Goal: Transaction & Acquisition: Purchase product/service

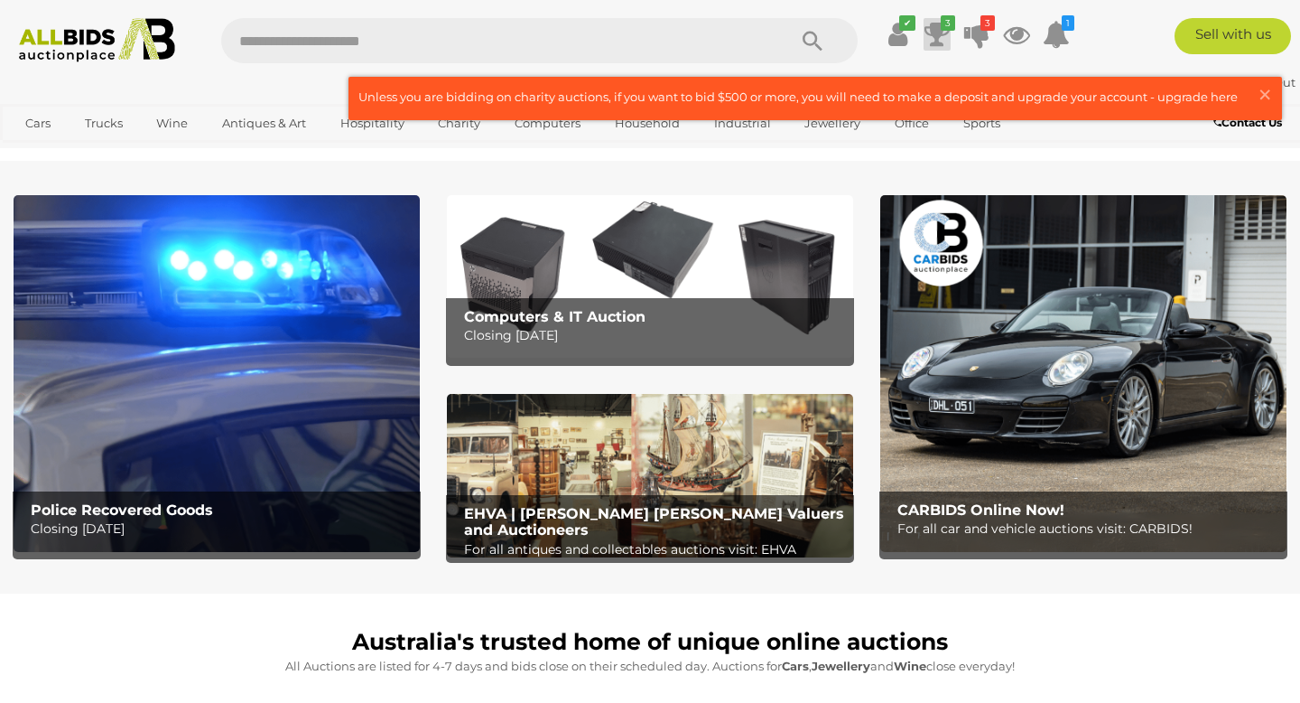
click at [941, 24] on icon "3" at bounding box center [948, 22] width 14 height 15
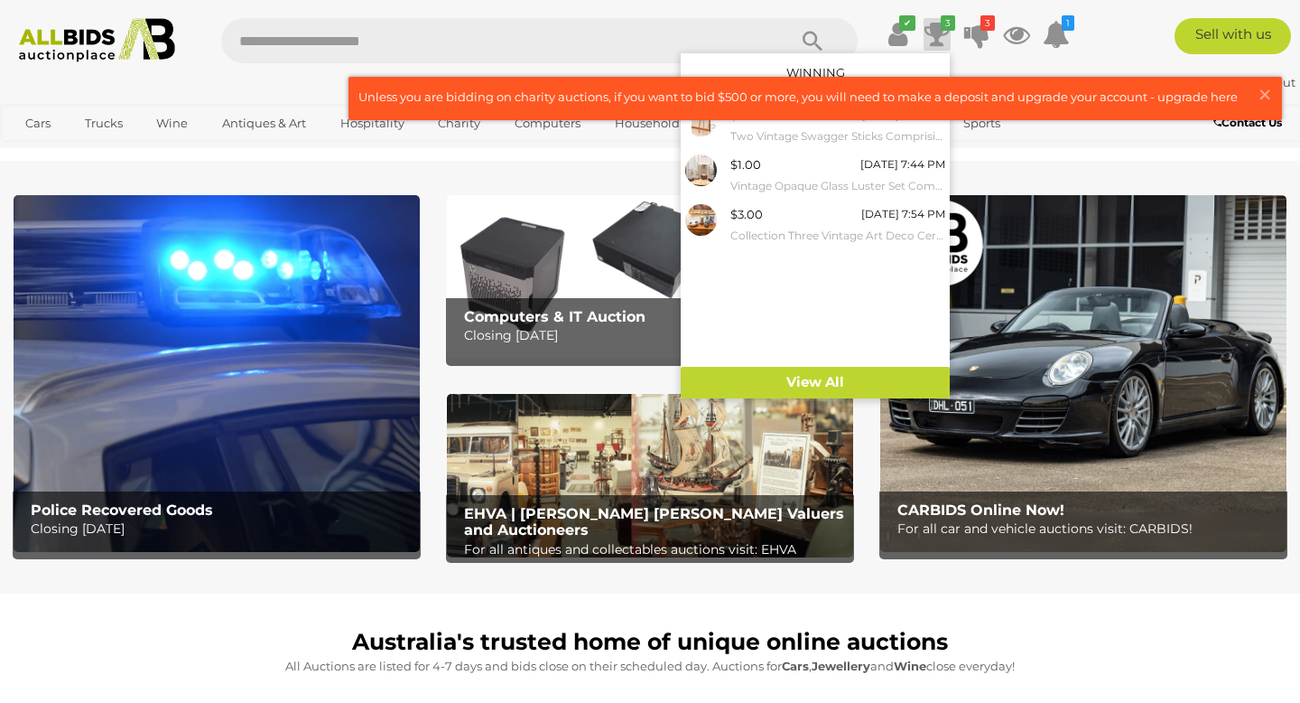
click at [796, 257] on div "$11.00 [DATE] 7:09 PM Two Vintage Swagger Sticks Comprising Silver Plate Dog He…" at bounding box center [815, 233] width 269 height 266
click at [1269, 97] on span "×" at bounding box center [1265, 94] width 16 height 35
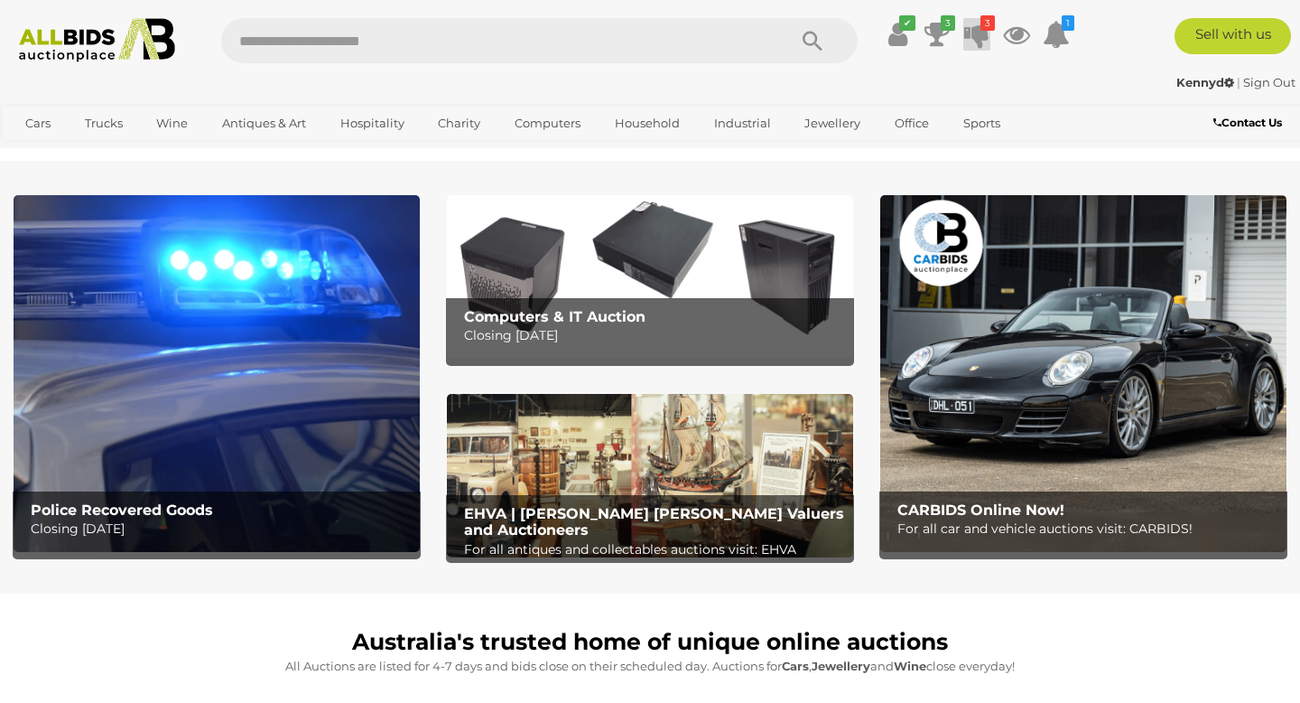
click at [969, 26] on icon at bounding box center [976, 34] width 25 height 33
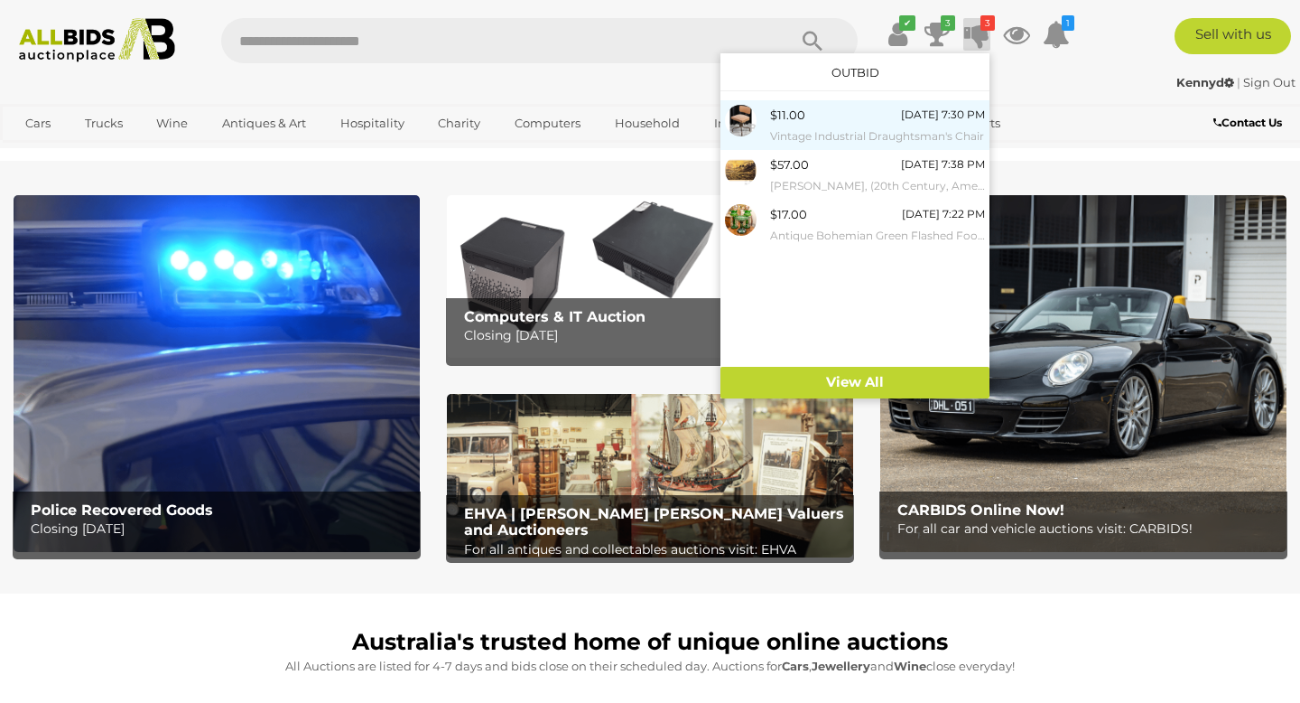
click at [837, 136] on small "Vintage Industrial Draughtsman's Chair" at bounding box center [877, 136] width 215 height 20
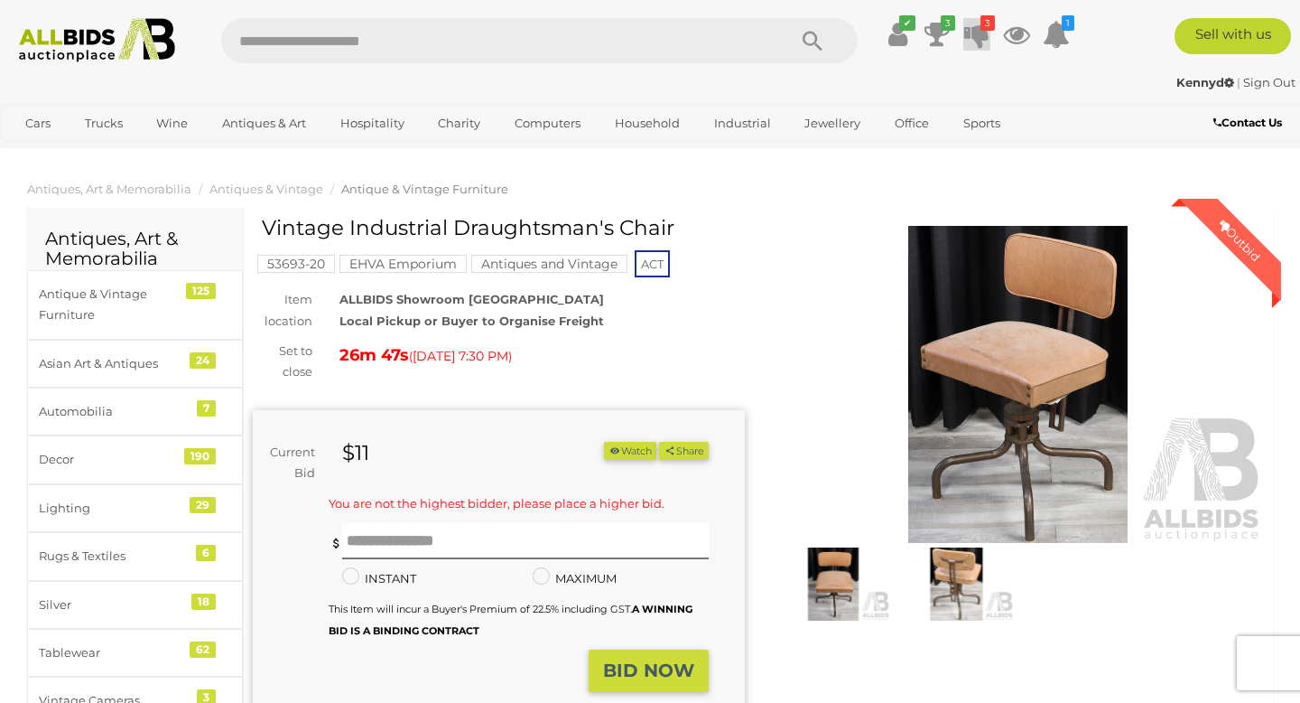
click at [981, 28] on icon "3" at bounding box center [988, 22] width 14 height 15
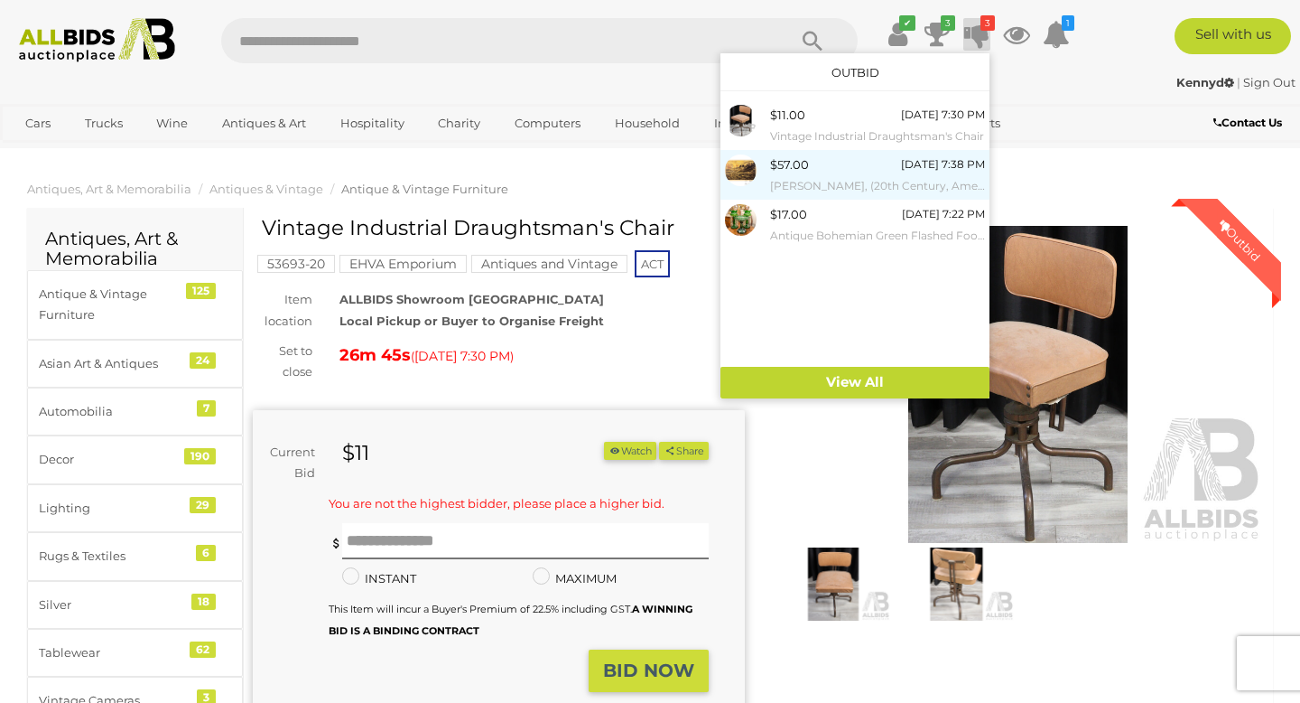
click at [868, 168] on div "$57.00 Today 7:38 PM Shepard Fairey, (20th Century, American, 1970-), Dark Wave…" at bounding box center [877, 174] width 215 height 41
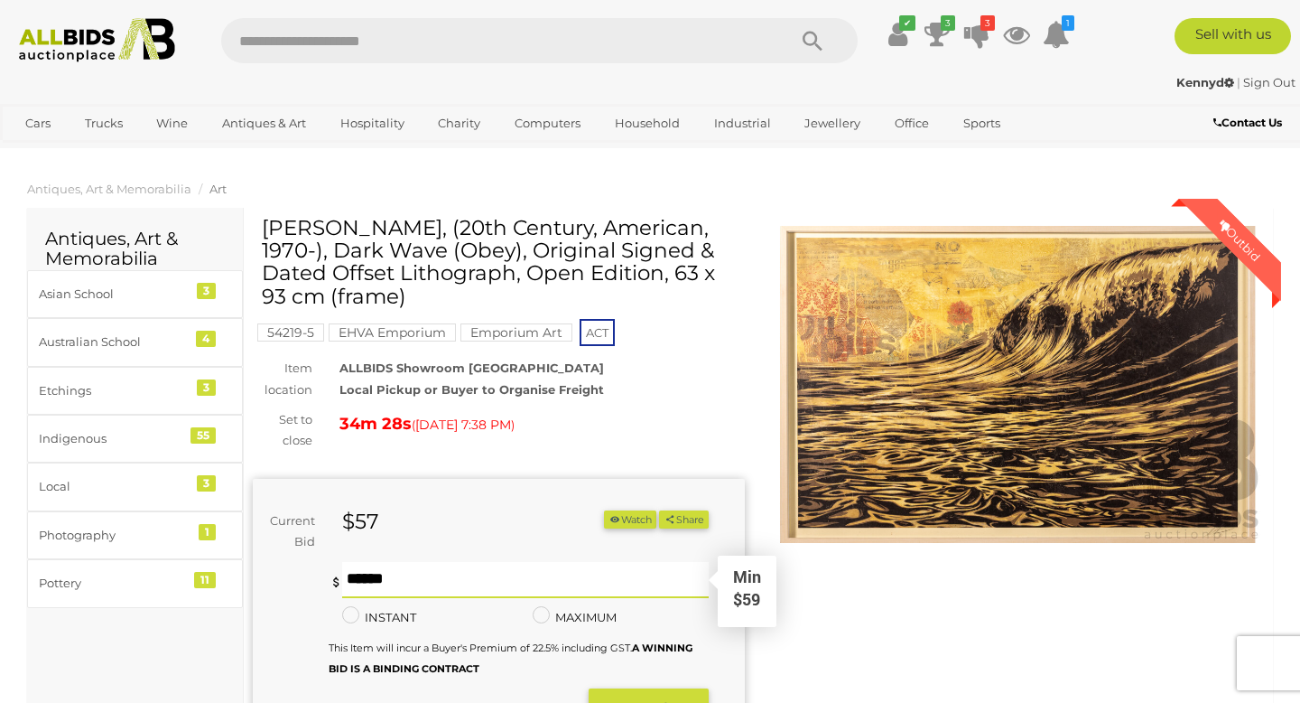
click at [432, 578] on input "text" at bounding box center [525, 580] width 367 height 36
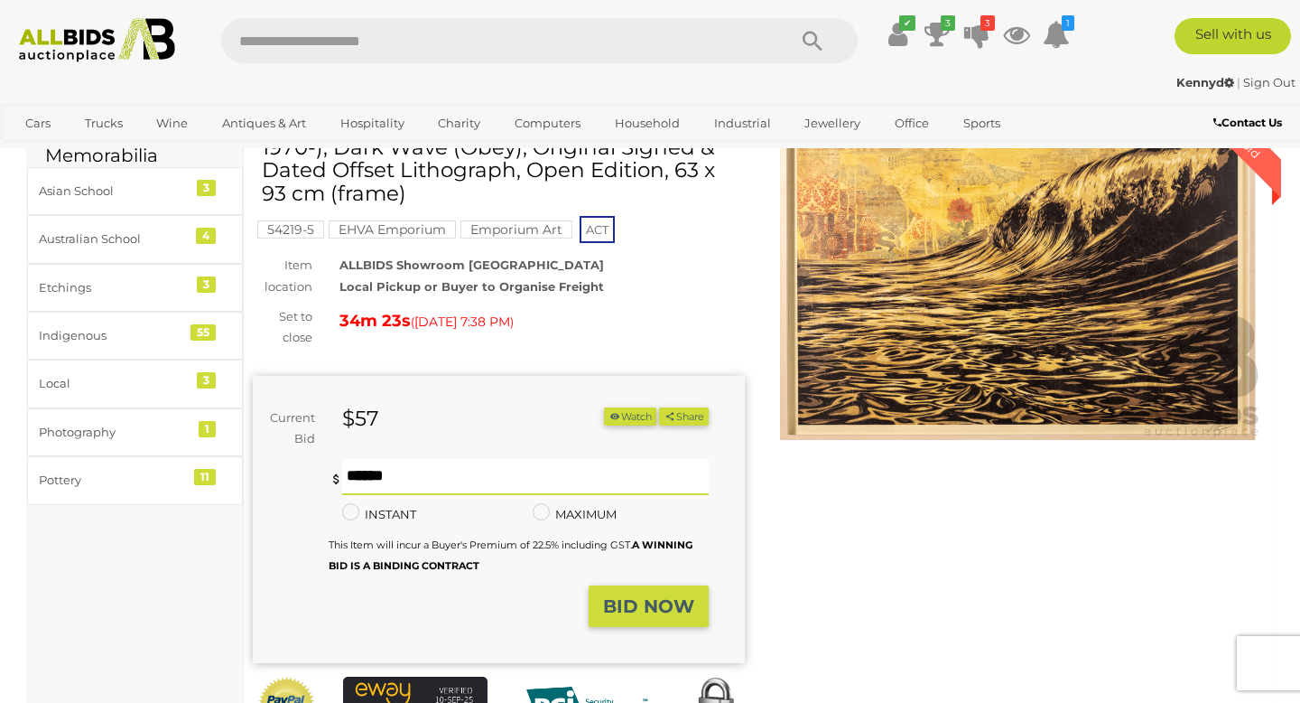
scroll to position [106, 0]
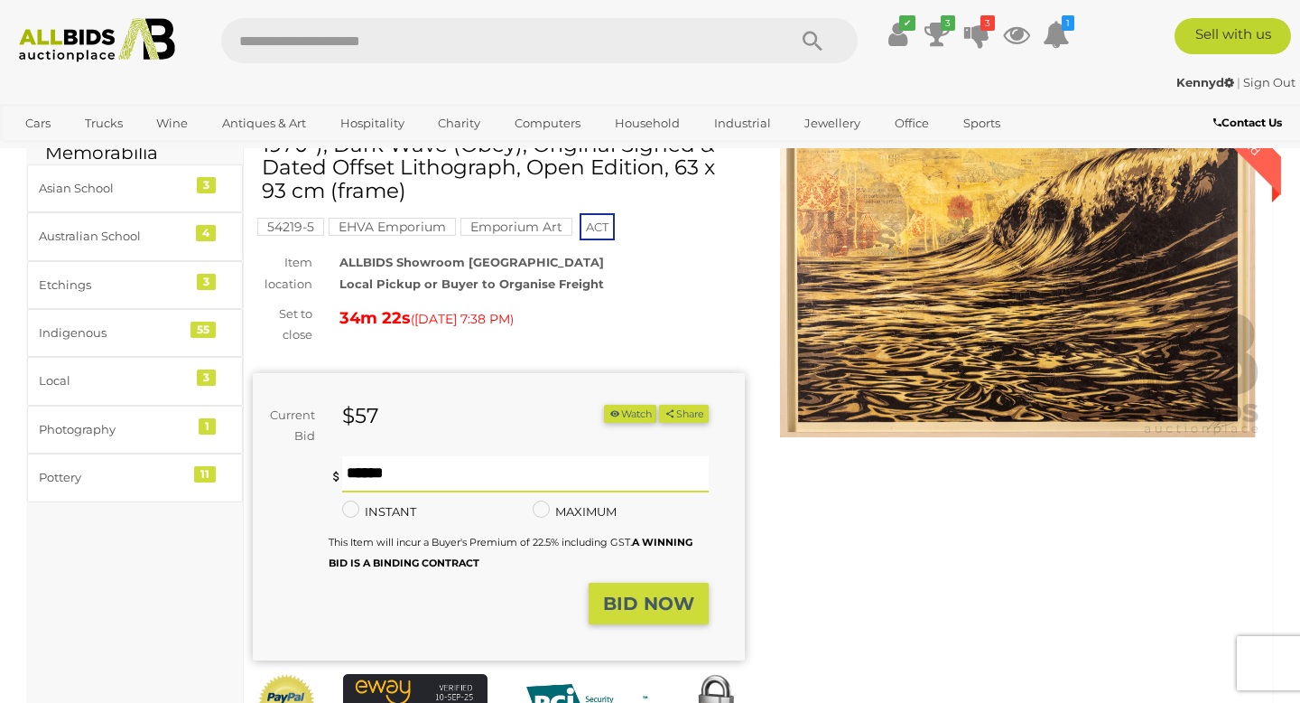
type input "**"
click at [627, 606] on strong "BID NOW" at bounding box center [648, 603] width 91 height 22
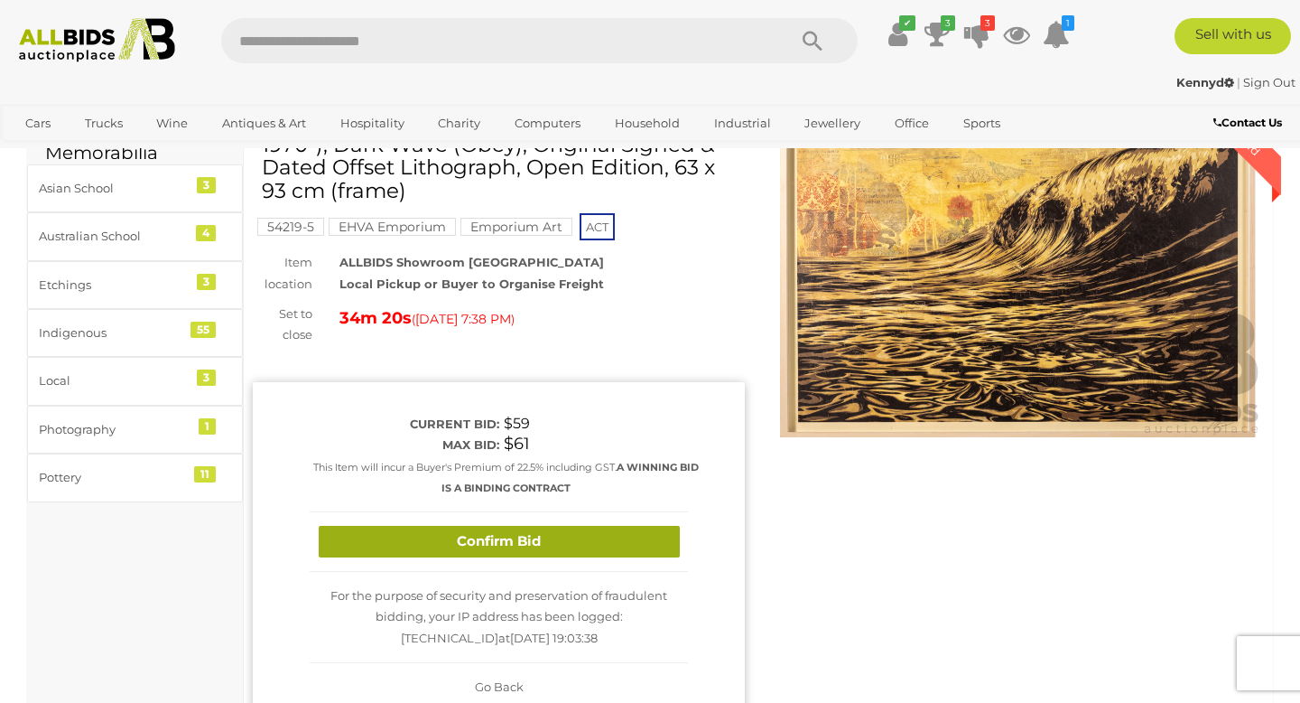
click at [584, 545] on button "Confirm Bid" at bounding box center [499, 542] width 361 height 32
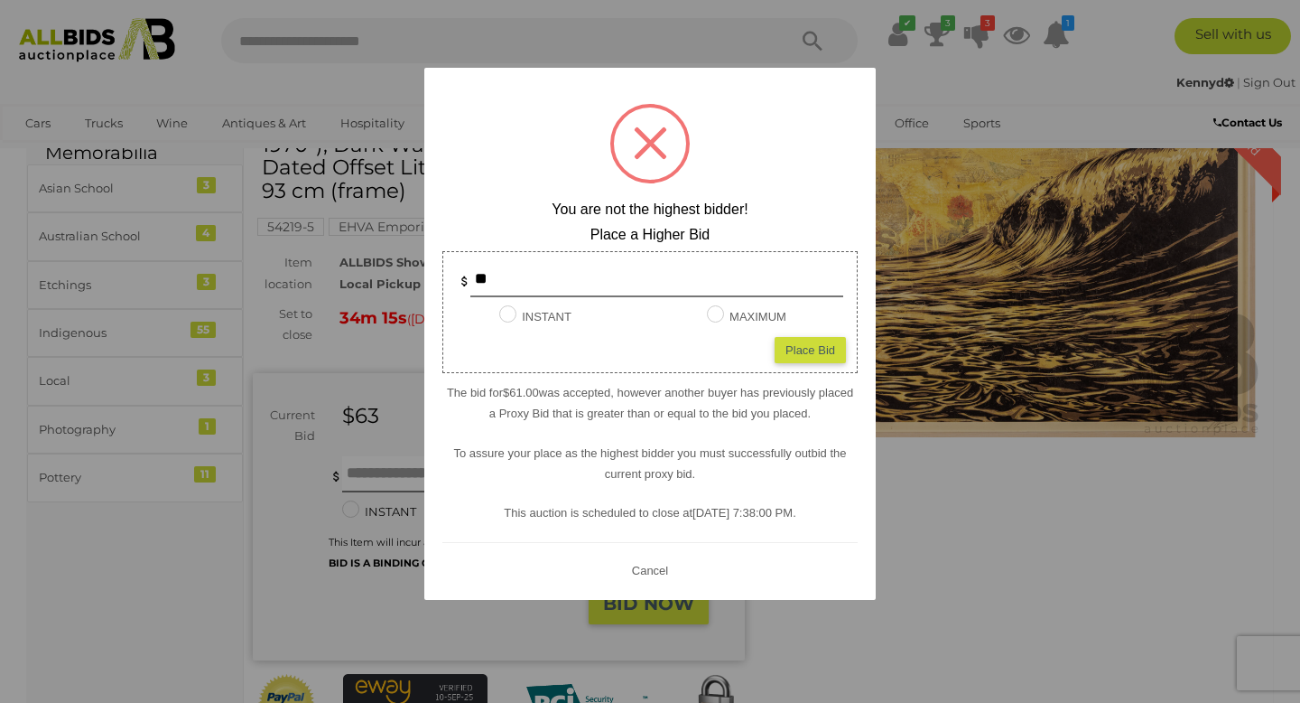
click at [647, 573] on button "Cancel" at bounding box center [650, 570] width 47 height 23
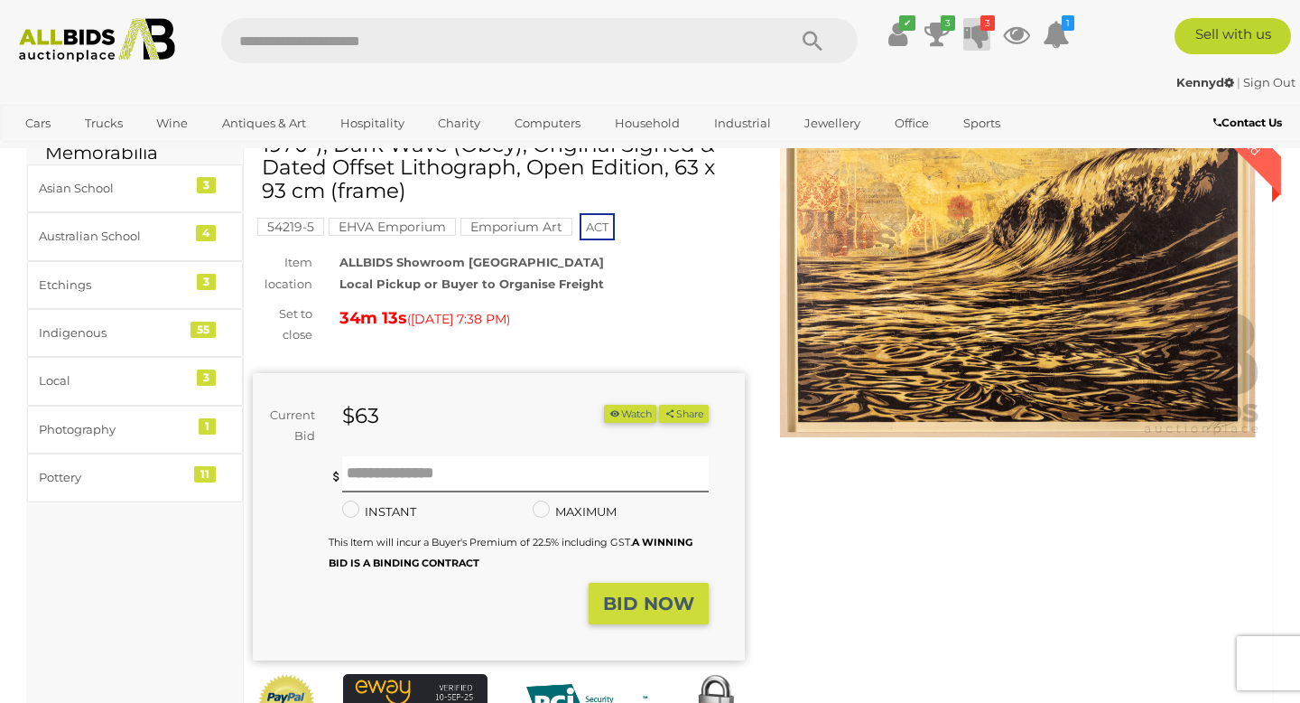
click at [986, 33] on icon at bounding box center [976, 34] width 25 height 33
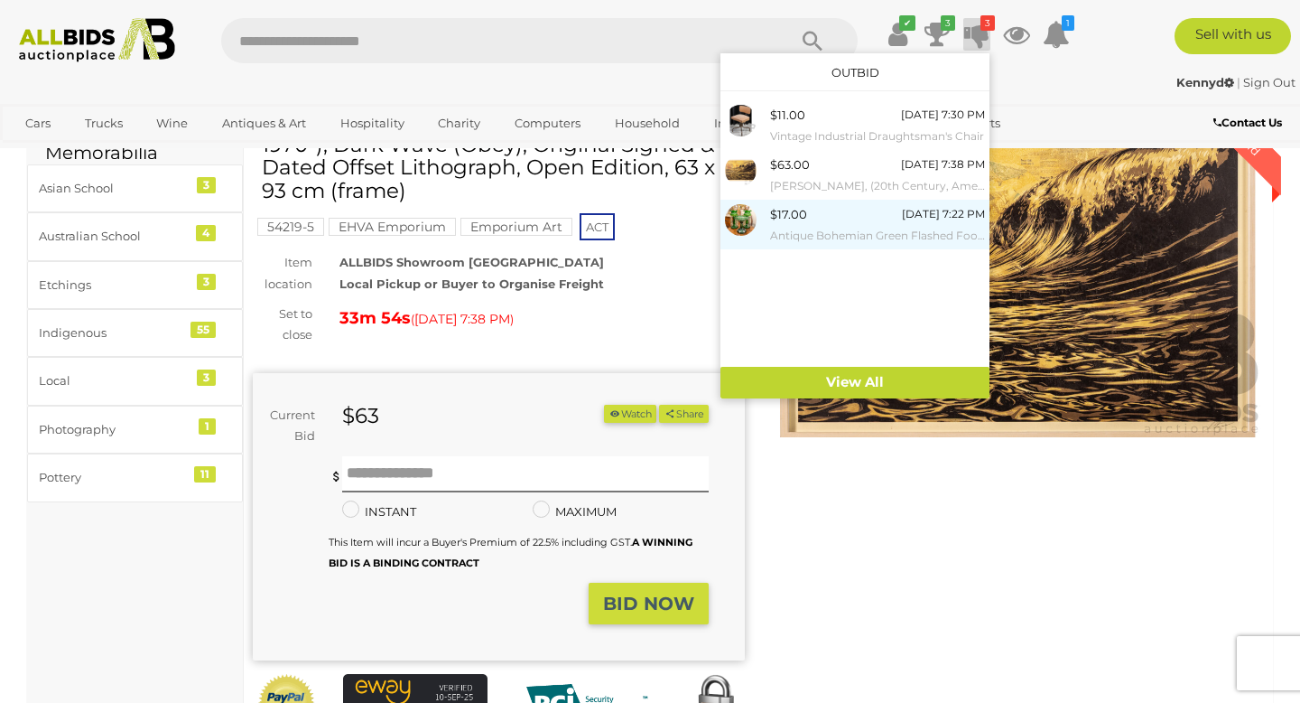
click at [834, 218] on div "$17.00 23/09/2025 7:22 PM Antique Bohemian Green Flashed Footed Sweets Dish wit…" at bounding box center [877, 224] width 215 height 41
